Goal: Information Seeking & Learning: Check status

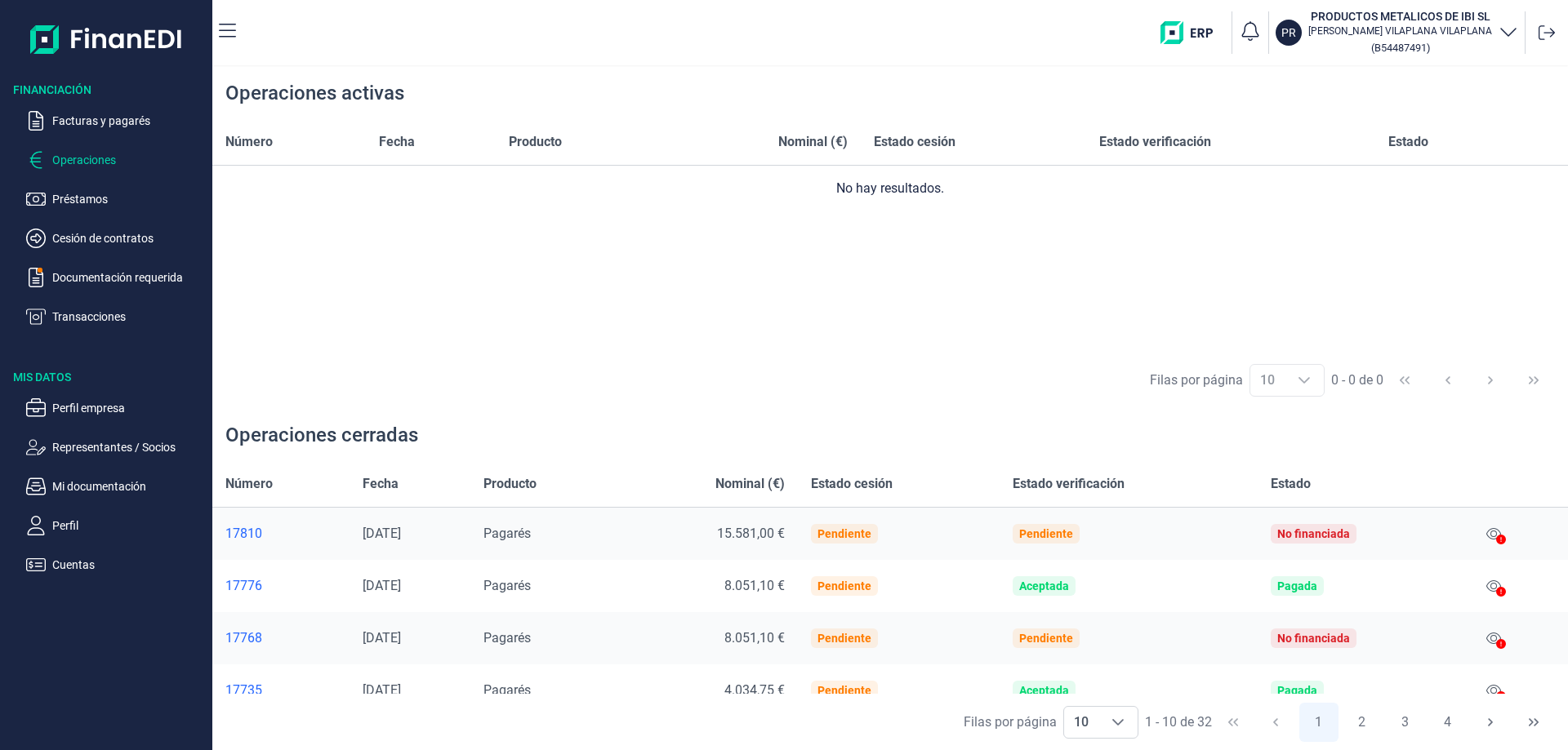
click at [243, 537] on div "17810" at bounding box center [281, 533] width 111 height 16
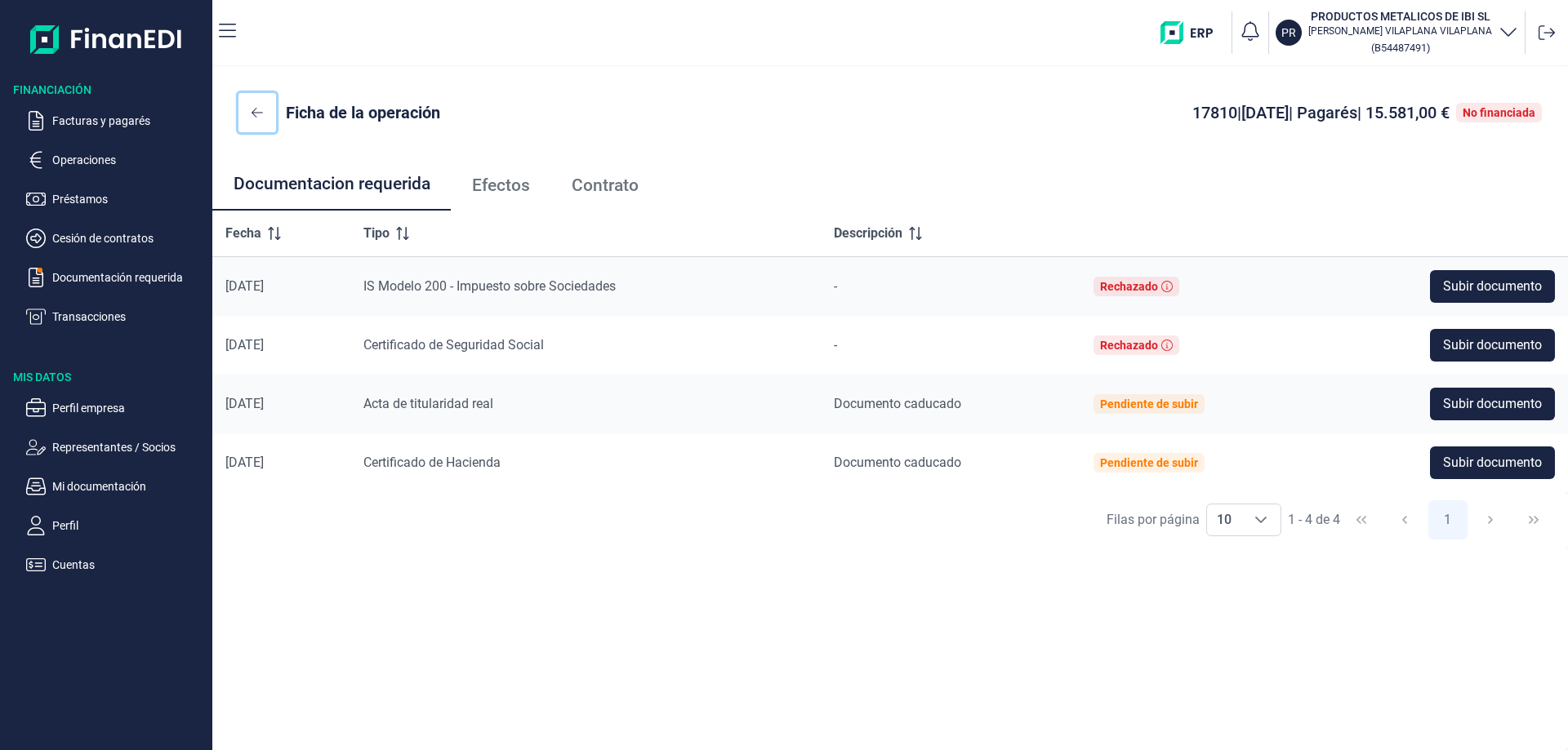
click at [256, 110] on icon at bounding box center [257, 112] width 11 height 13
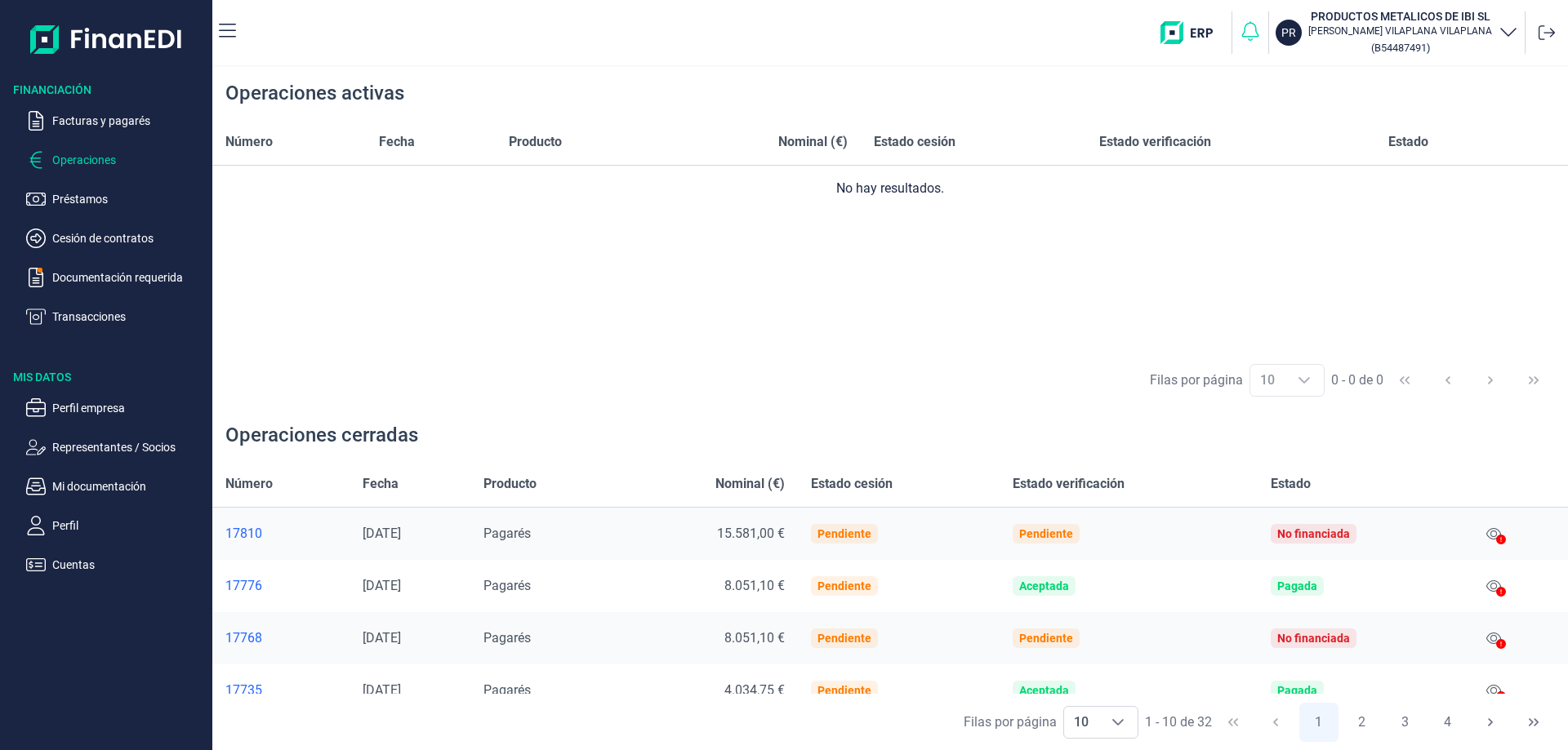
click at [1252, 34] on icon "button" at bounding box center [1250, 31] width 23 height 23
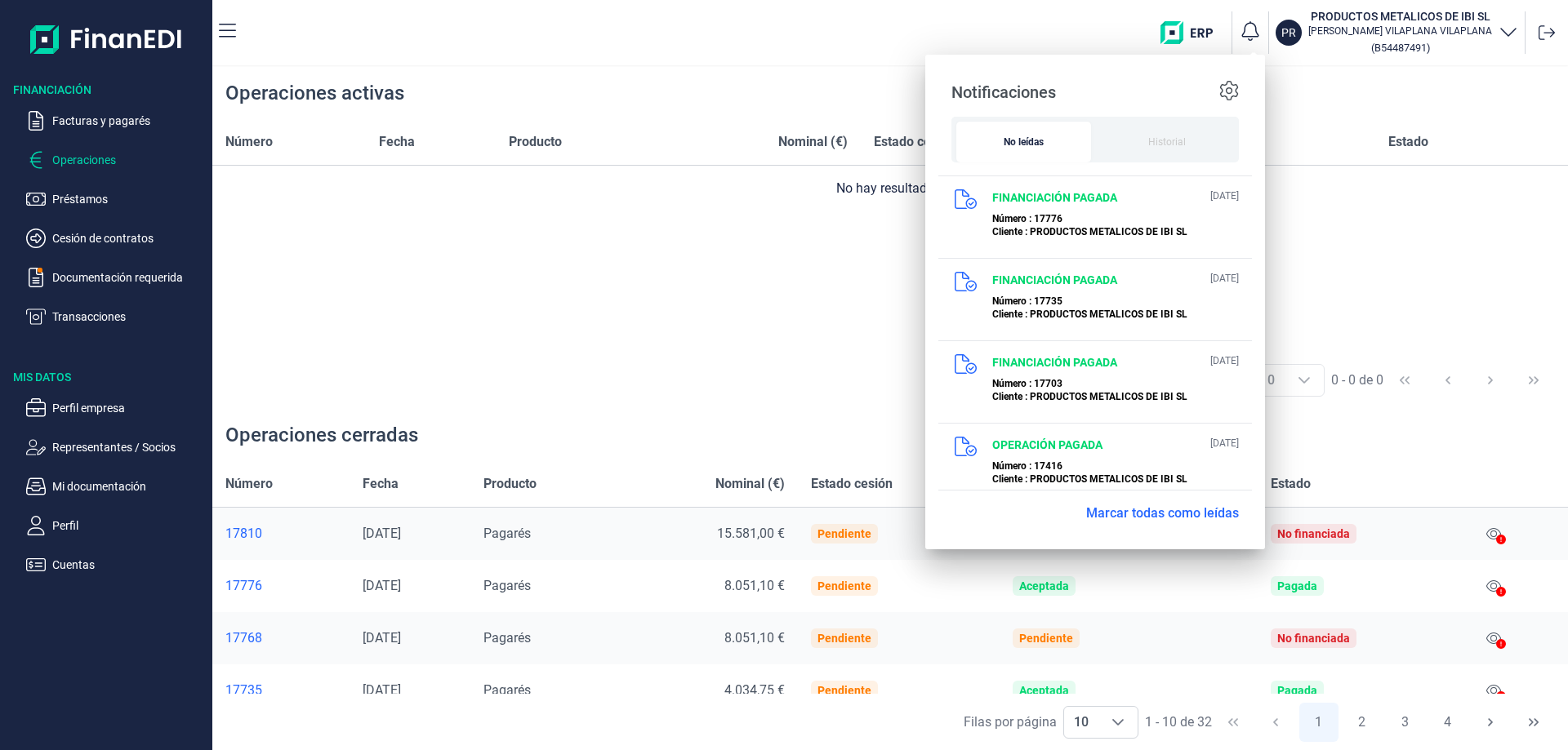
click at [1198, 36] on img "button" at bounding box center [1192, 33] width 65 height 23
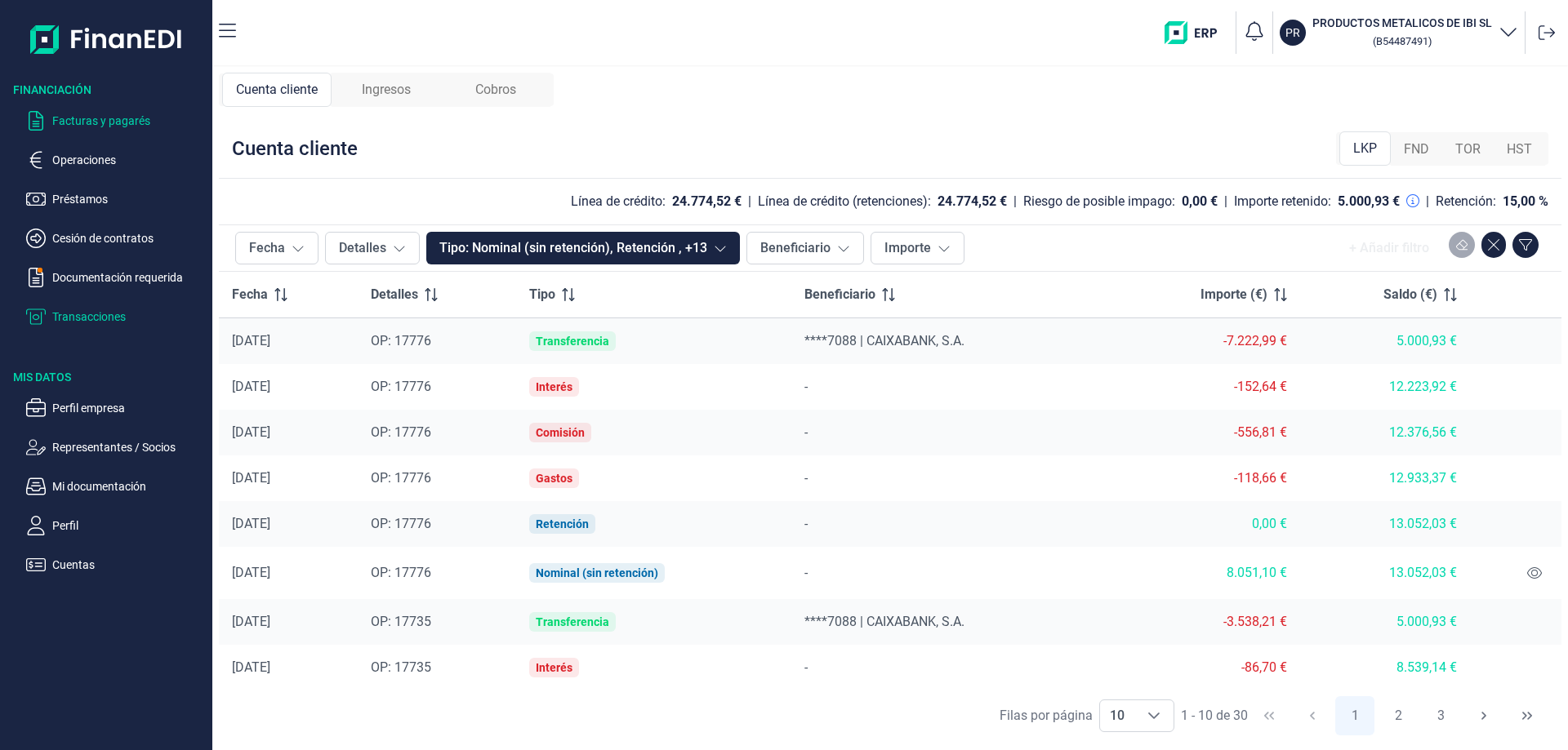
click at [83, 120] on p "Facturas y pagarés" at bounding box center [129, 121] width 153 height 20
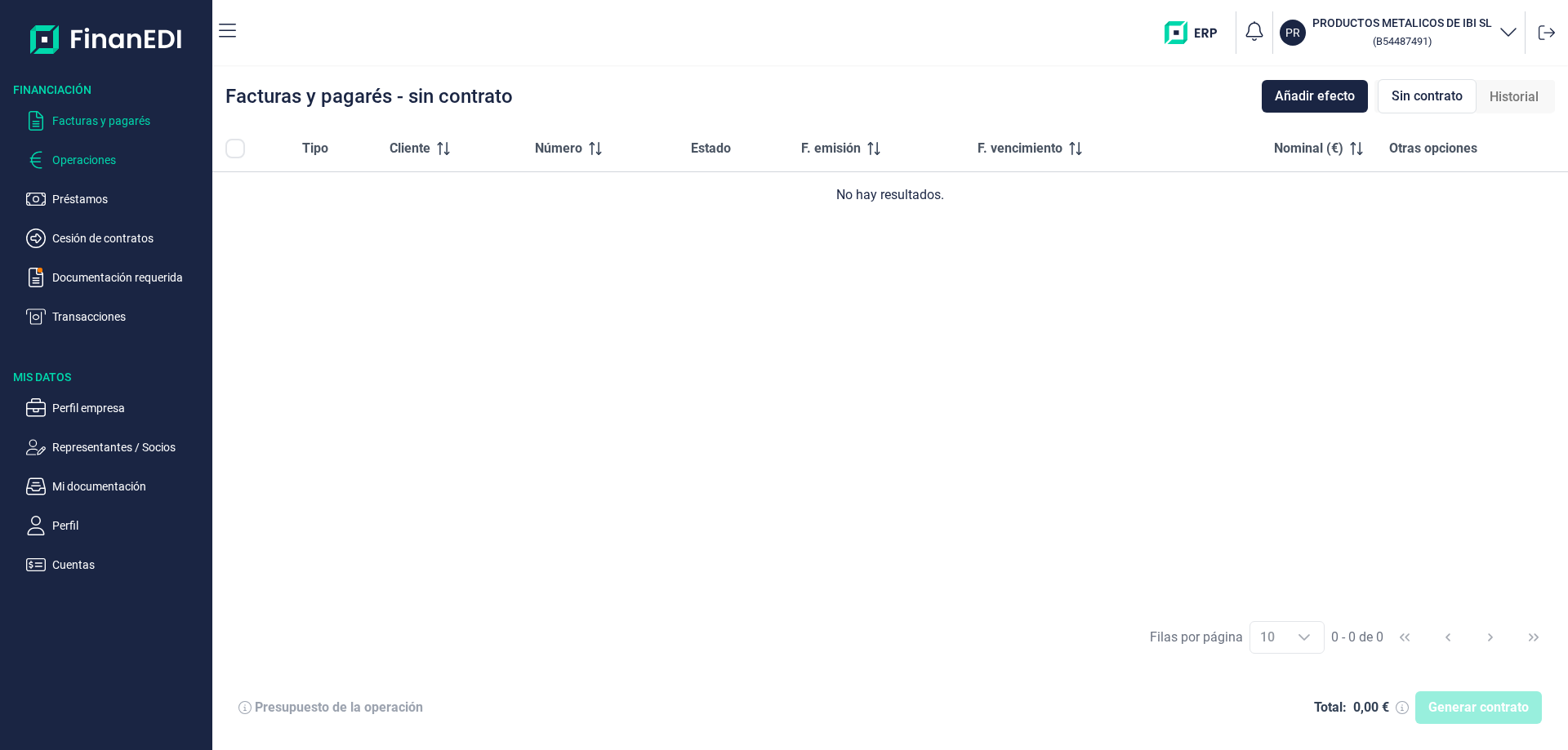
click at [78, 154] on p "Operaciones" at bounding box center [129, 159] width 153 height 20
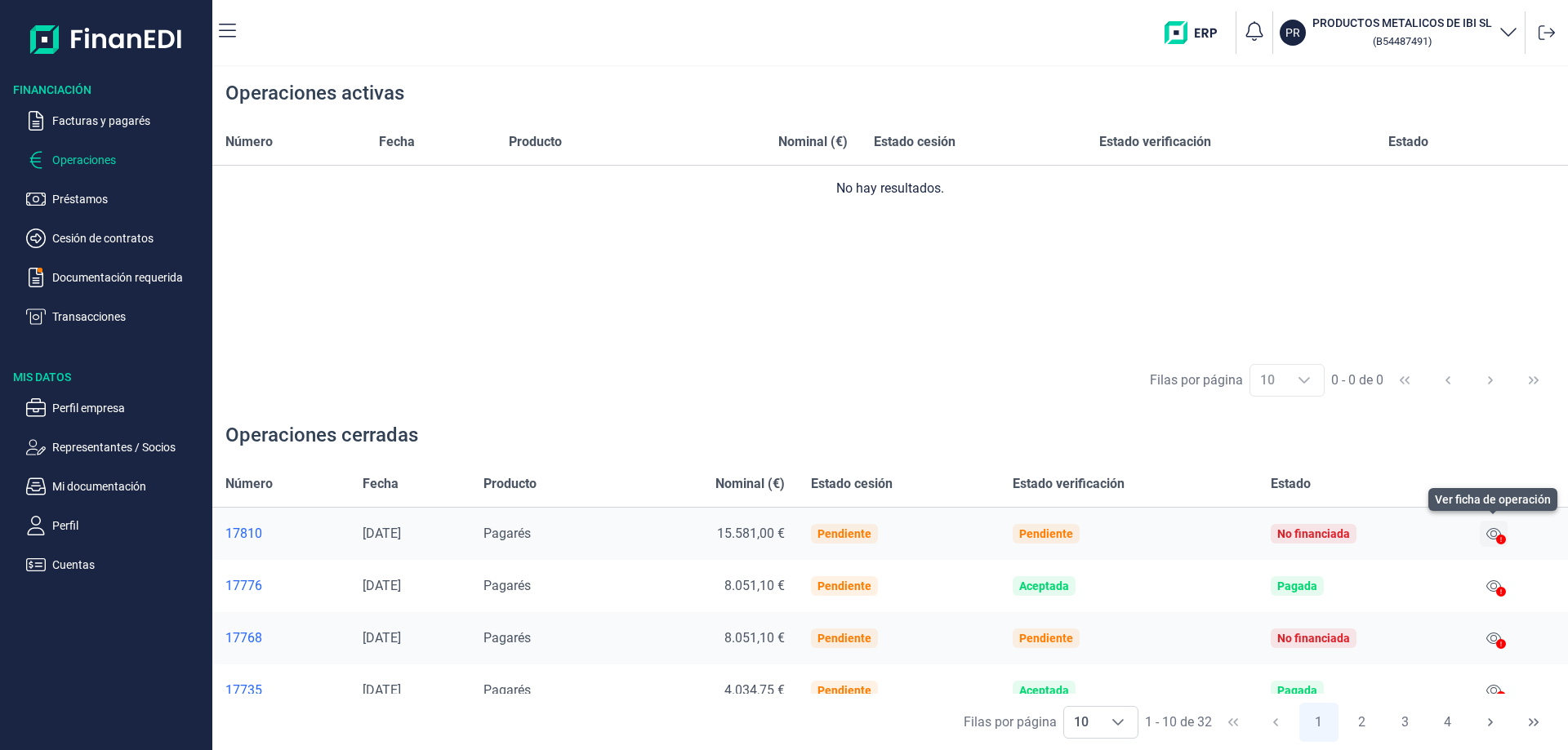
click at [1490, 530] on icon at bounding box center [1493, 533] width 15 height 13
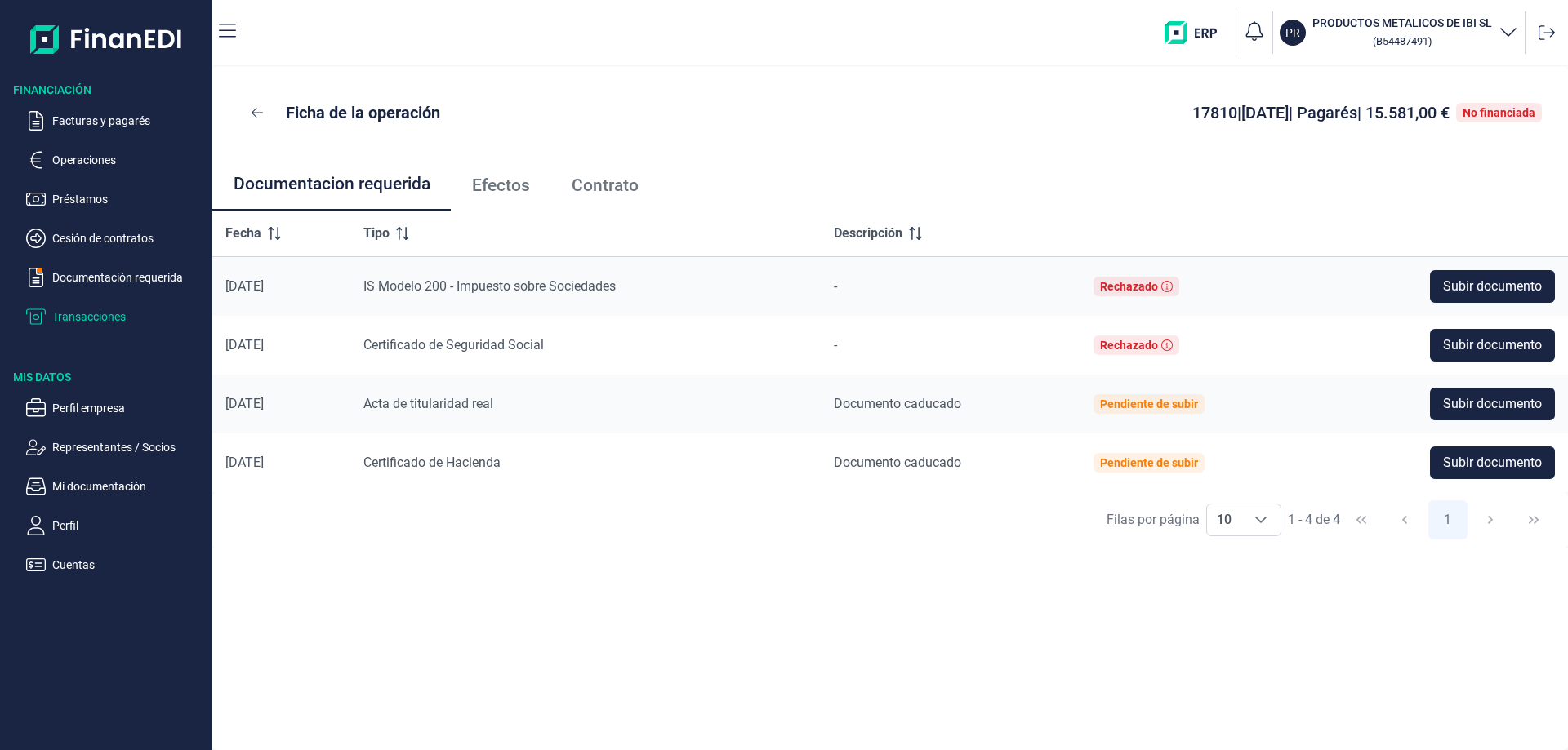
click at [95, 312] on p "Transacciones" at bounding box center [129, 316] width 153 height 20
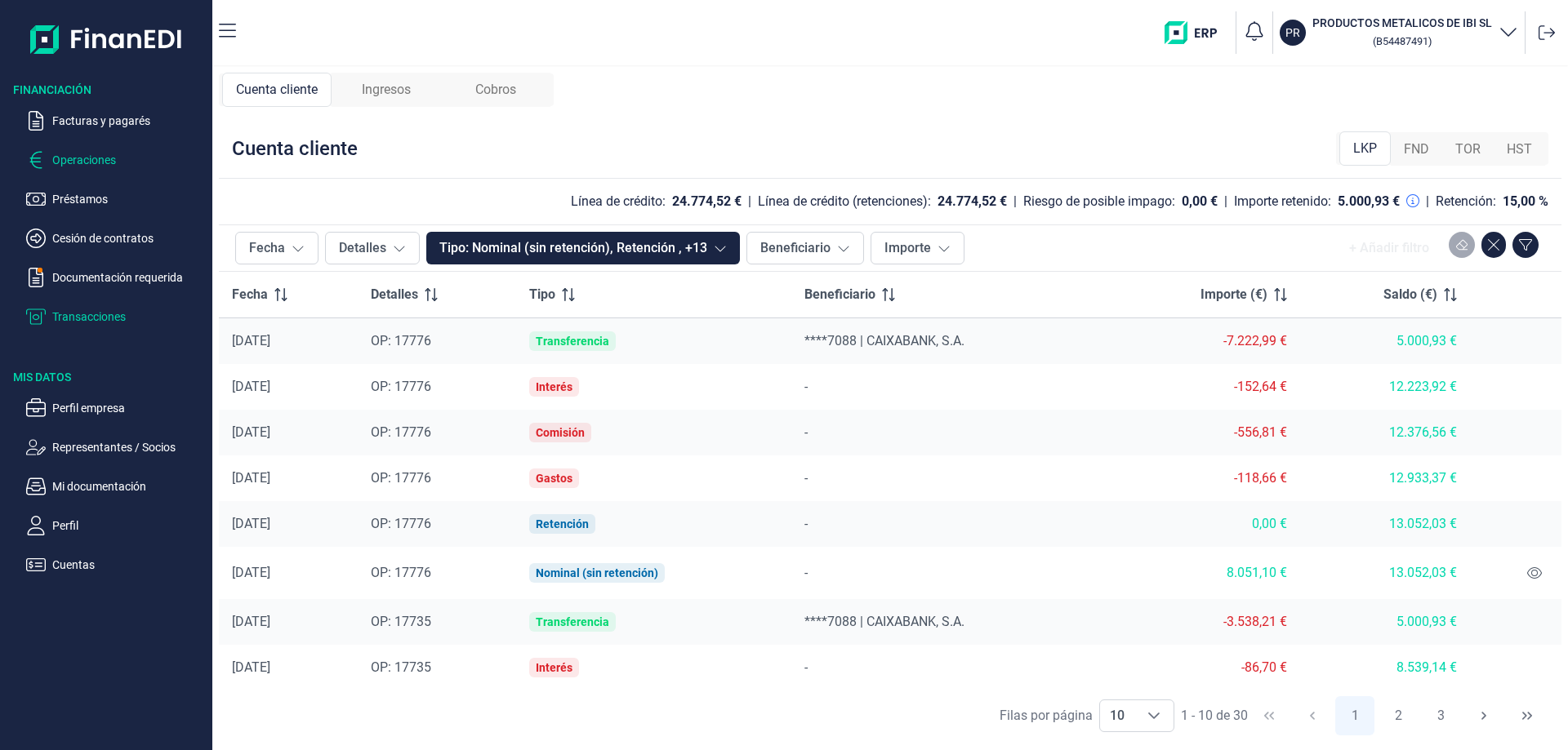
click at [59, 158] on p "Operaciones" at bounding box center [129, 159] width 153 height 20
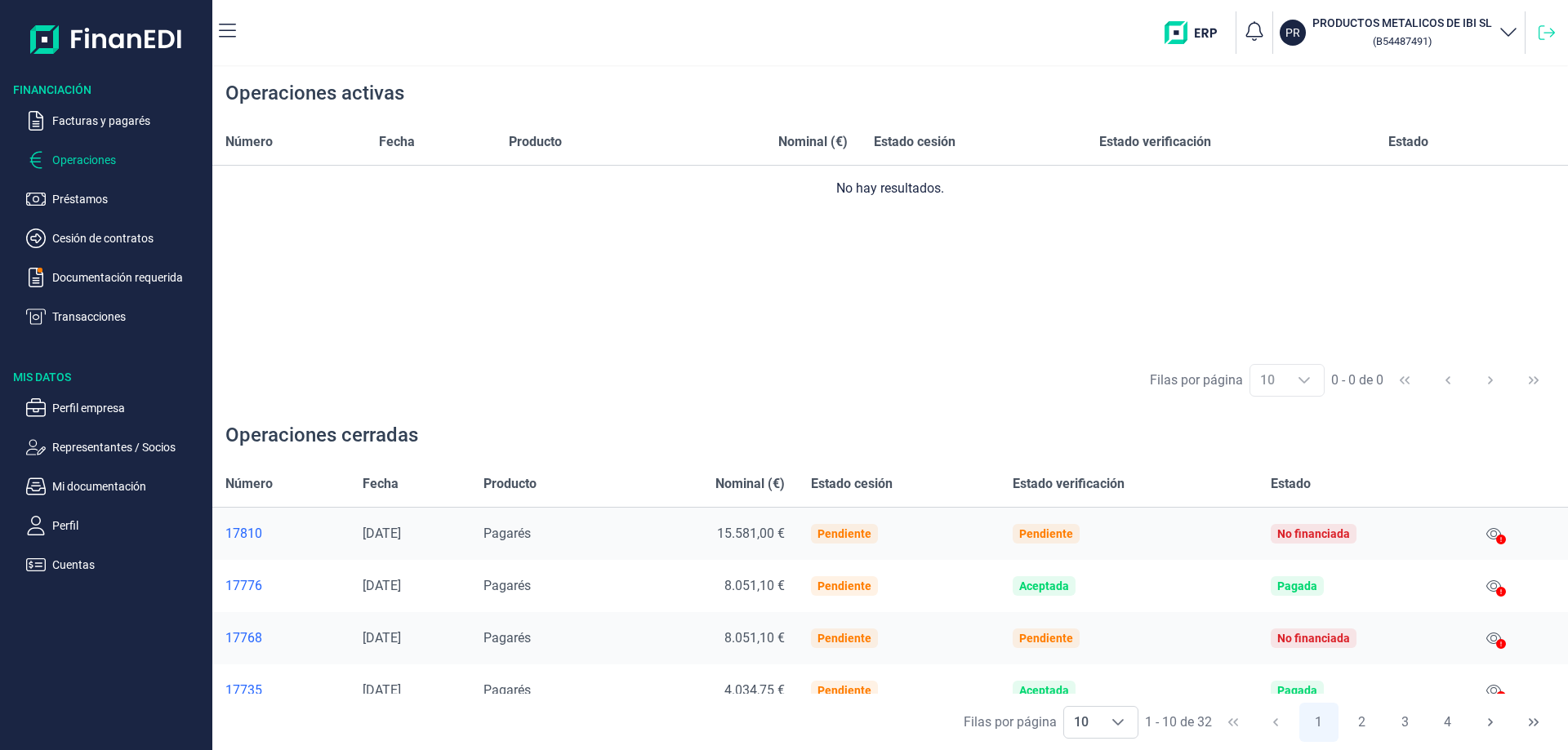
click at [1552, 33] on icon at bounding box center [1546, 32] width 16 height 15
